Goal: Ask a question

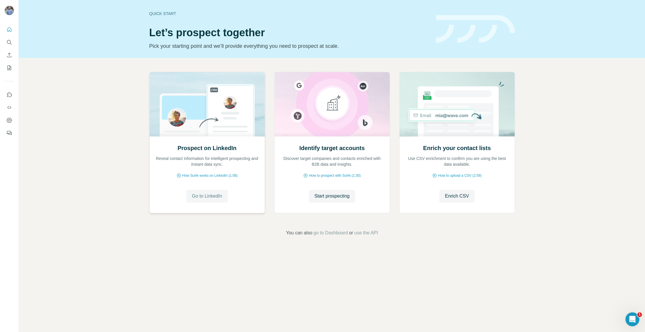
click at [212, 198] on span "Go to LinkedIn" at bounding box center [207, 196] width 30 height 7
click at [227, 125] on img at bounding box center [207, 104] width 116 height 64
click at [182, 29] on h1 "Let’s prospect together" at bounding box center [289, 33] width 280 height 12
click at [9, 27] on icon "Quick start" at bounding box center [9, 29] width 4 height 4
click at [10, 29] on icon "Quick start" at bounding box center [9, 30] width 6 height 6
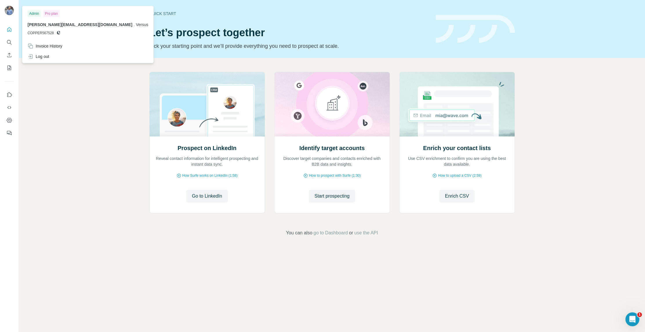
click at [59, 25] on span "[PERSON_NAME][EMAIL_ADDRESS][DOMAIN_NAME]" at bounding box center [80, 24] width 105 height 5
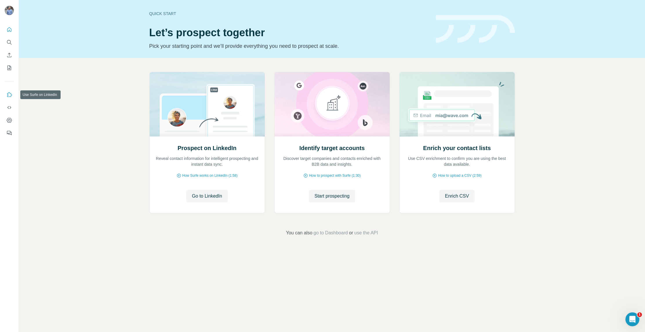
click at [8, 96] on icon "Use Surfe on LinkedIn" at bounding box center [9, 95] width 6 height 6
click at [10, 119] on icon "Dashboard" at bounding box center [9, 120] width 6 height 6
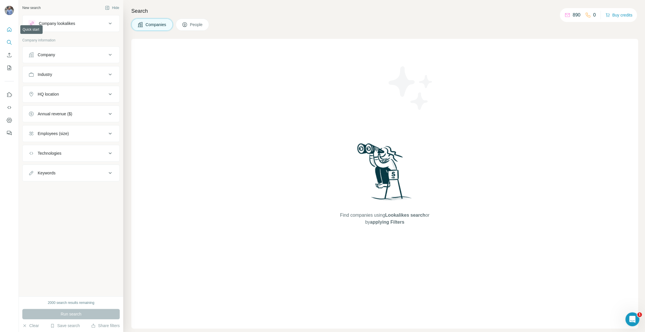
click at [9, 31] on icon "Quick start" at bounding box center [9, 29] width 4 height 4
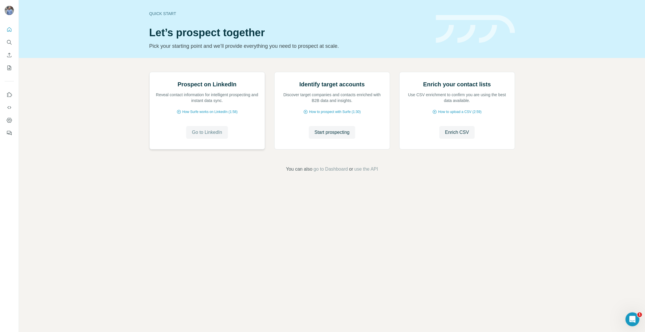
click at [212, 136] on span "Go to LinkedIn" at bounding box center [207, 132] width 30 height 7
click at [633, 320] on icon "Open Intercom Messenger" at bounding box center [632, 319] width 10 height 10
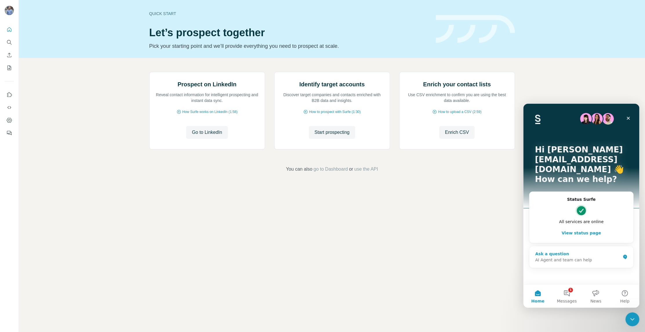
click at [563, 257] on div "AI Agent and team can help" at bounding box center [577, 260] width 85 height 6
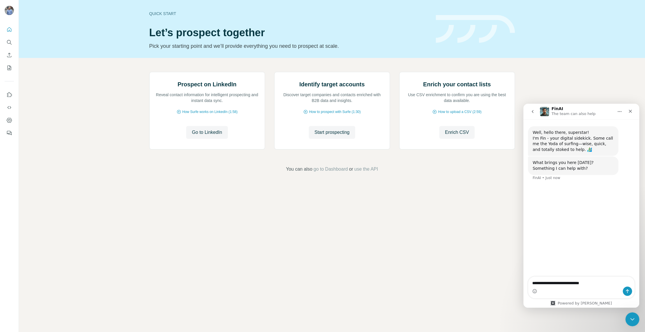
type textarea "**********"
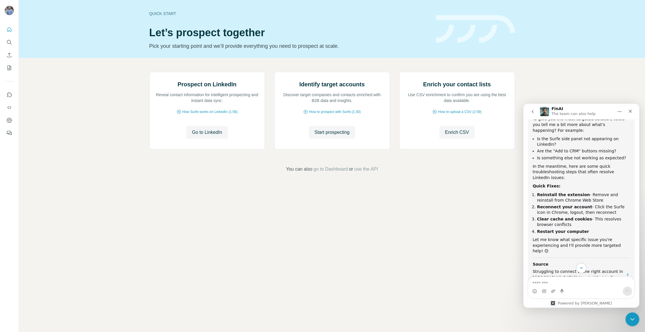
scroll to position [101, 0]
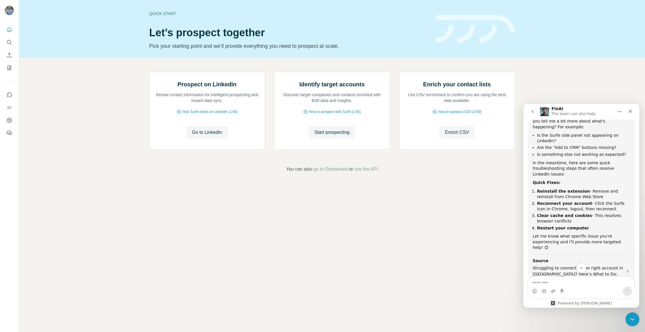
click at [559, 285] on textarea "Message…" at bounding box center [581, 282] width 106 height 10
type textarea "**********"
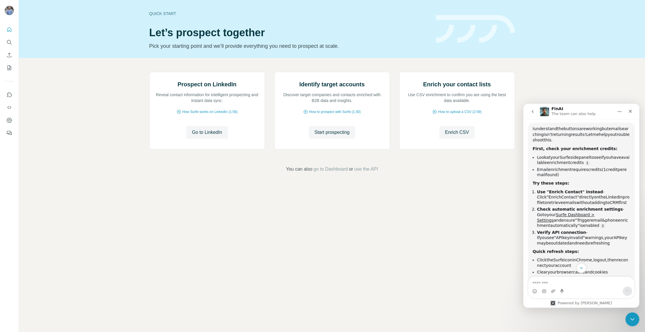
scroll to position [287, 0]
